Goal: Complete application form

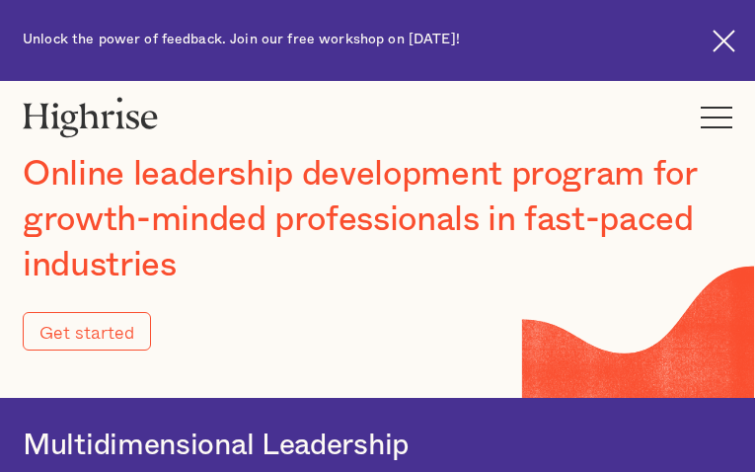
type input "Submit"
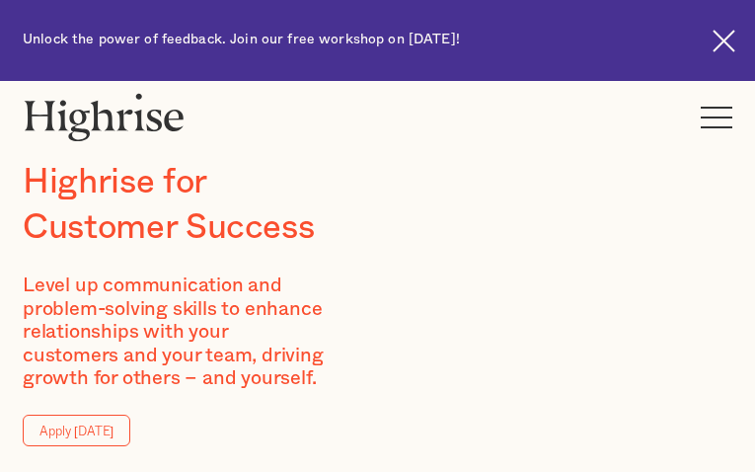
type input "GluGUnxrafyRJ"
type input "gGvqzqAZybxNRdP"
type input "[EMAIL_ADDRESS][DOMAIN_NAME]"
type input "4980980408"
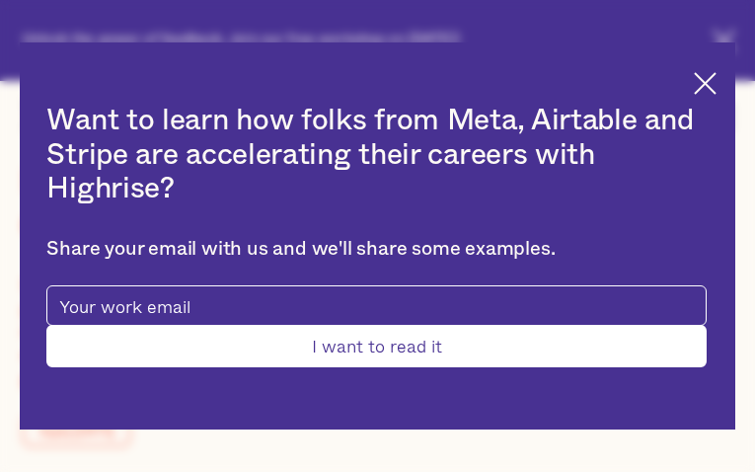
type input "Submit"
type input "xqFrQWOjFKCtyhCm"
type input "zptCHXBoeQs"
type input "[EMAIL_ADDRESS][DOMAIN_NAME]"
type input "LRepuXdYMsuLHP"
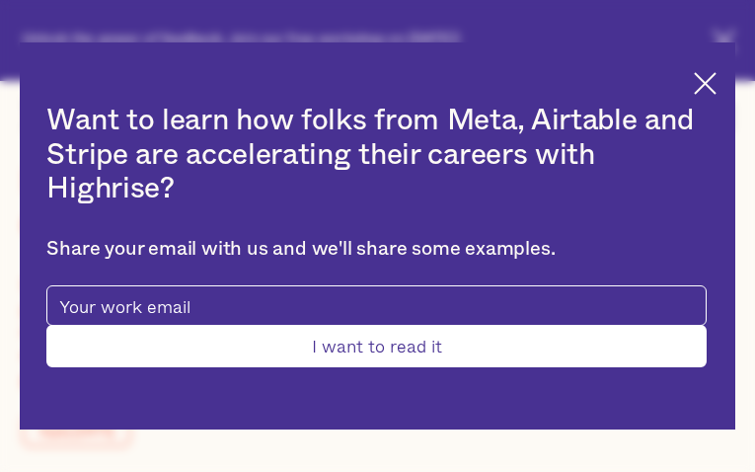
type input "VtwiwRXvSc"
type input "[EMAIL_ADDRESS][DOMAIN_NAME]"
type input "8316773533"
type input "twSJVlufKoYLaVF"
type input "eusqDCIi"
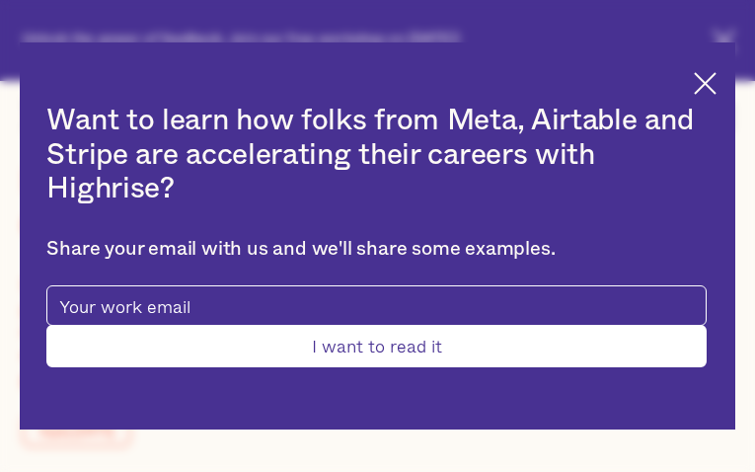
type input "[EMAIL_ADDRESS][DOMAIN_NAME]"
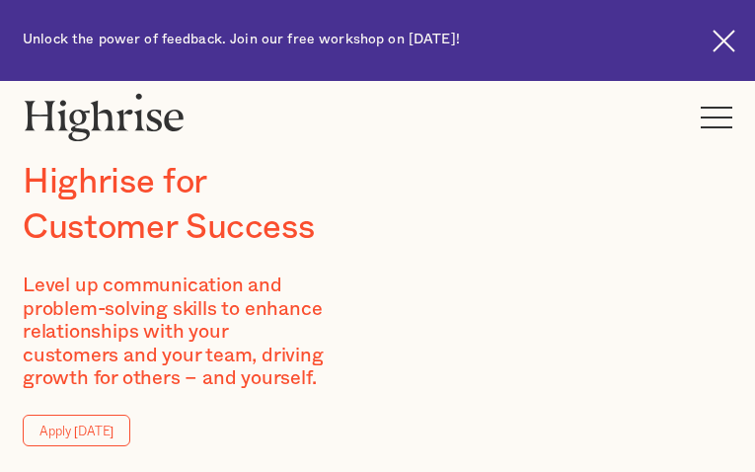
type input "RzYDjZcpWw"
type input "MQklCeuztousRMyl"
type input "[EMAIL_ADDRESS][DOMAIN_NAME]"
type input "UBcGhwZKVqjF"
type input "PrXCogmxyMSun"
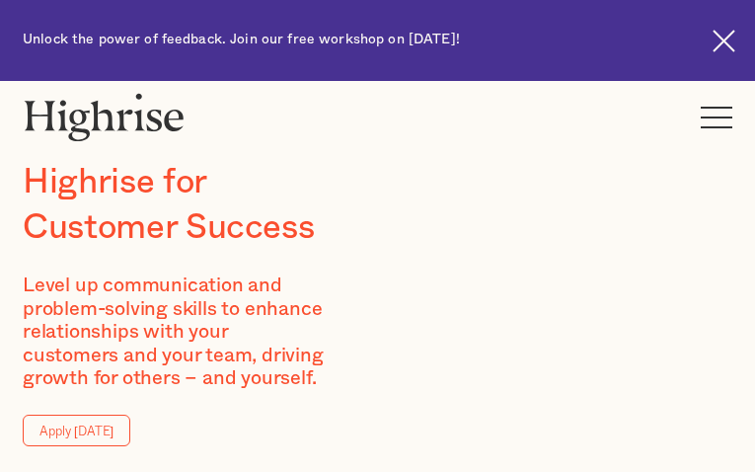
type input "[EMAIL_ADDRESS][DOMAIN_NAME]"
type input "4987996561"
type input "wHVNTilwuon"
type input "TqKLBSDEHf"
type input "[EMAIL_ADDRESS][DOMAIN_NAME]"
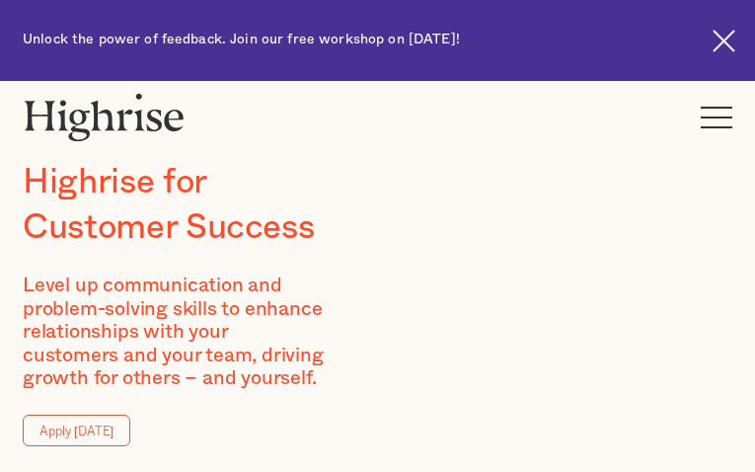
type input "EtPxarNMhzZnxu"
type input "sMKigTAF"
type input "[EMAIL_ADDRESS][DOMAIN_NAME]"
type input "3319041451"
